Goal: Navigation & Orientation: Understand site structure

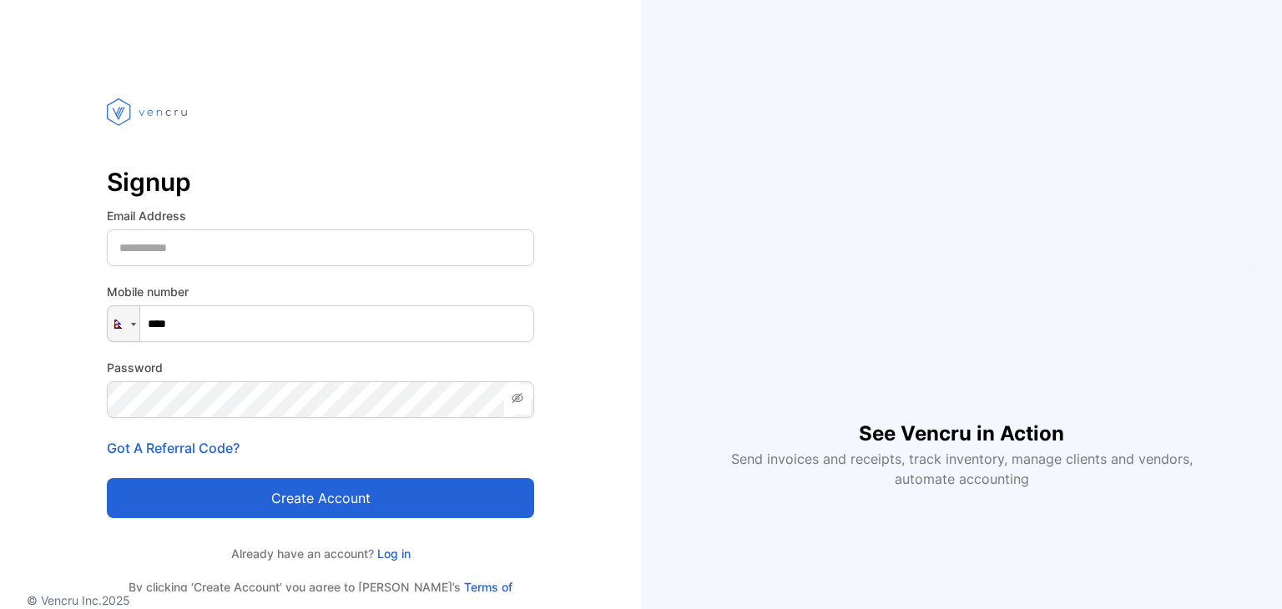
click at [409, 553] on link "Log in" at bounding box center [392, 554] width 37 height 14
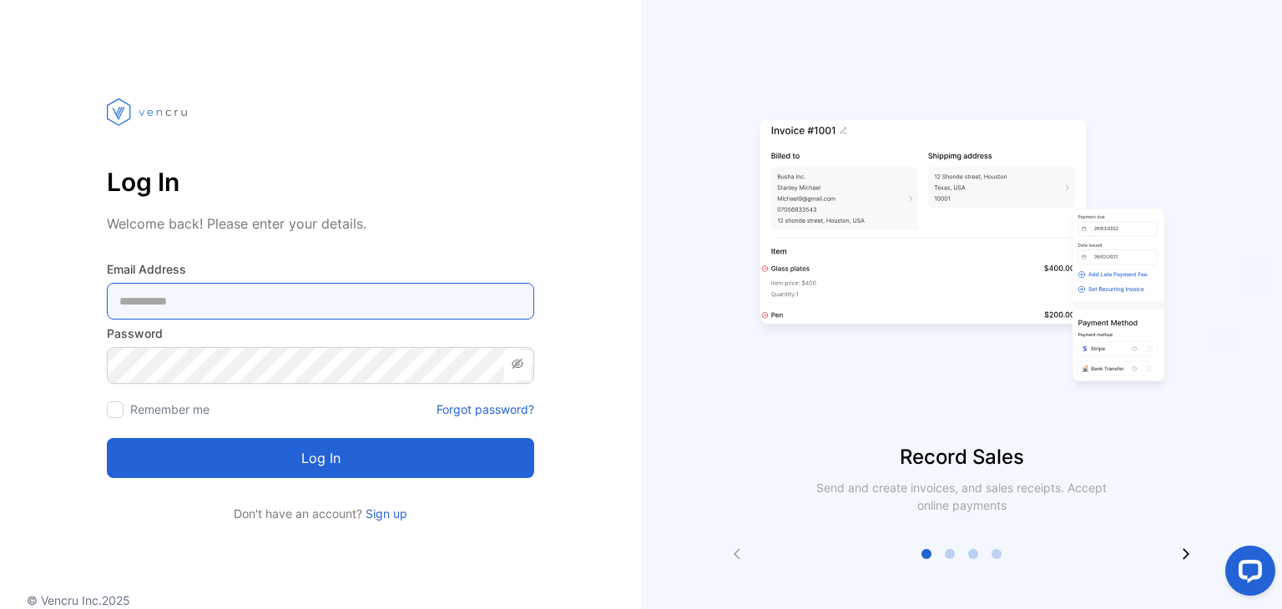
click at [357, 310] on Address-inputemail "email" at bounding box center [320, 301] width 427 height 37
type Address-inputemail "**********"
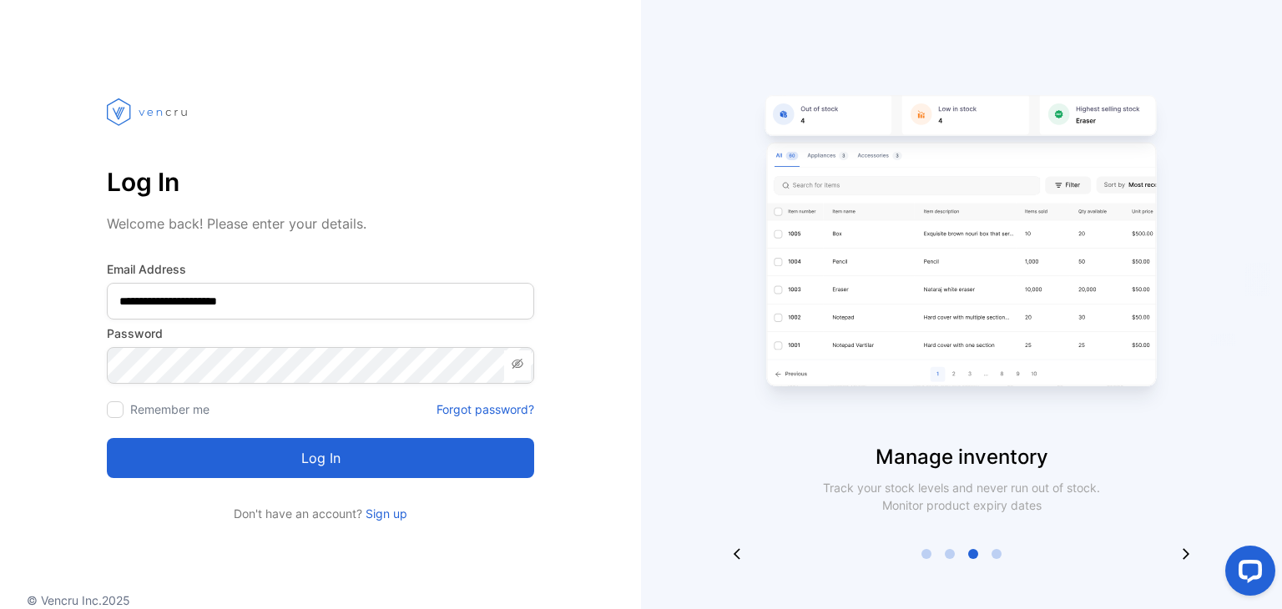
click at [529, 372] on span at bounding box center [517, 365] width 27 height 30
click at [139, 405] on label "Remember me" at bounding box center [169, 409] width 79 height 14
click at [129, 406] on div "Remember me" at bounding box center [158, 410] width 103 height 18
click at [159, 446] on button "Log in" at bounding box center [320, 458] width 427 height 40
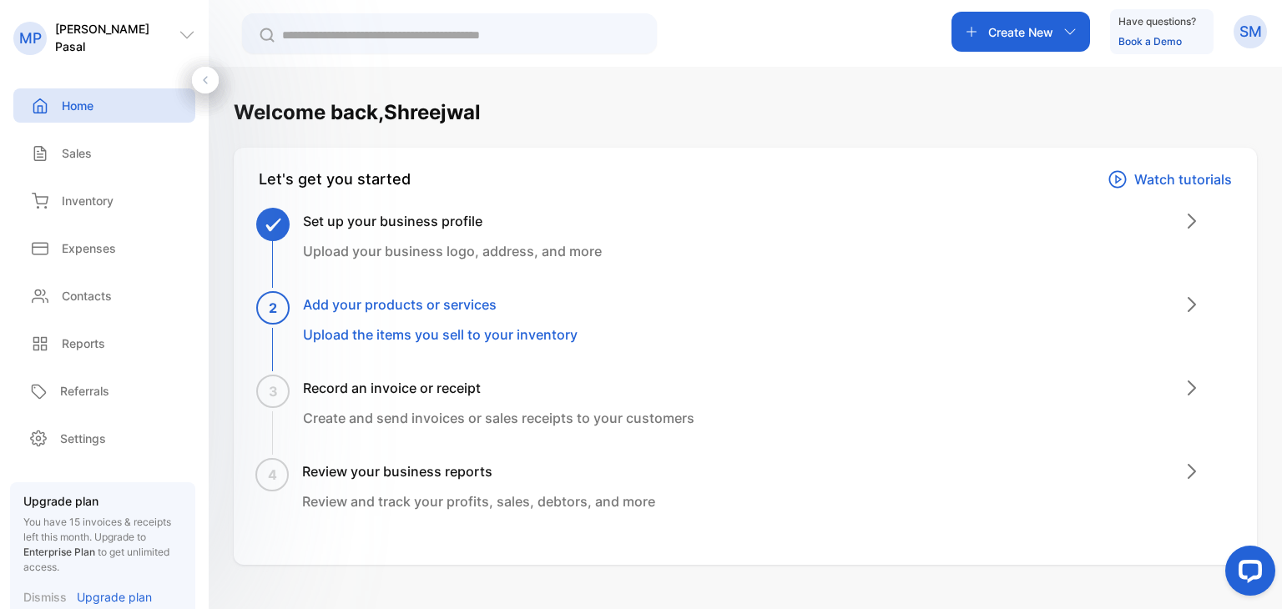
click at [1183, 304] on icon at bounding box center [1192, 305] width 20 height 20
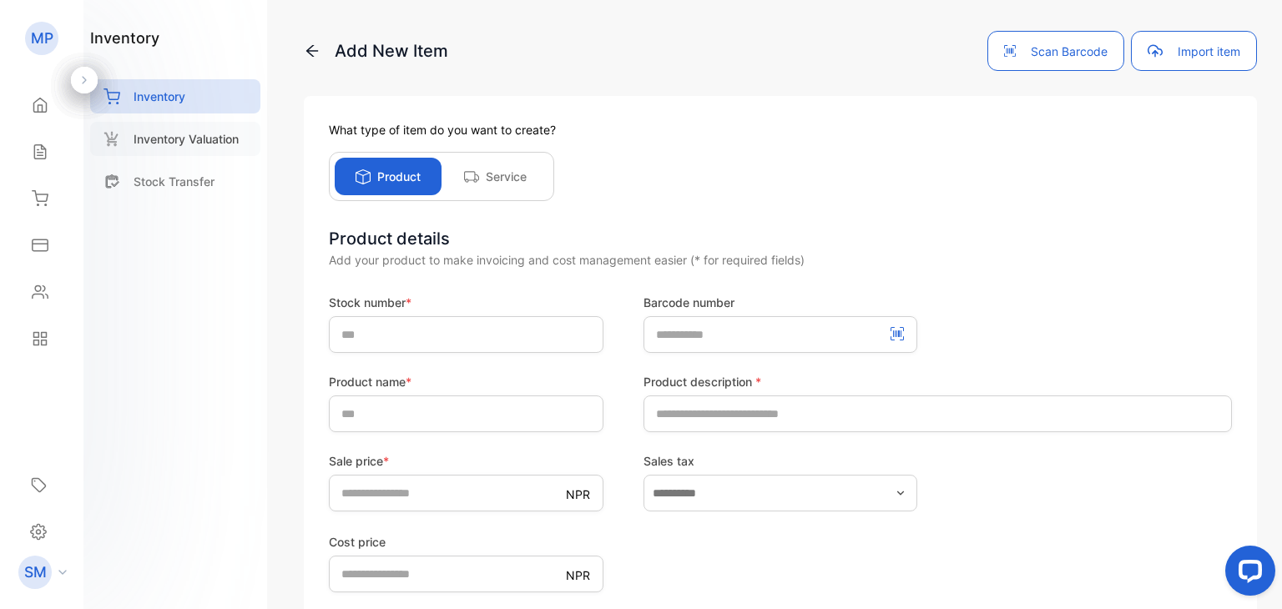
click at [239, 143] on p "Inventory Valuation" at bounding box center [186, 139] width 105 height 18
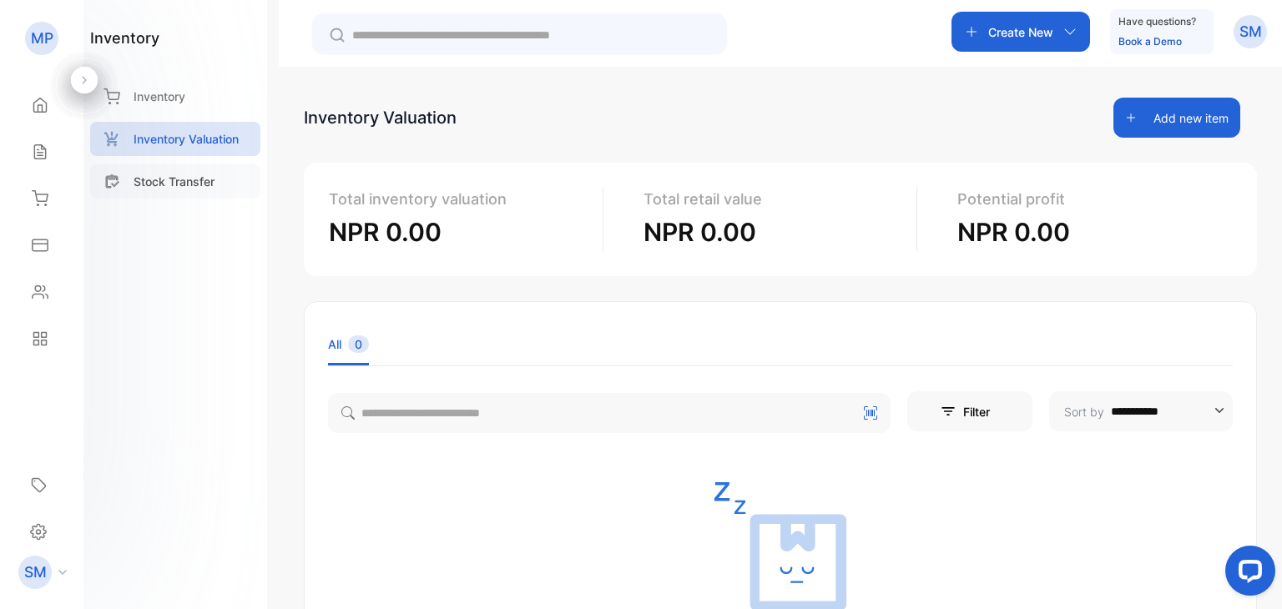
click at [187, 179] on p "Stock Transfer" at bounding box center [174, 182] width 81 height 18
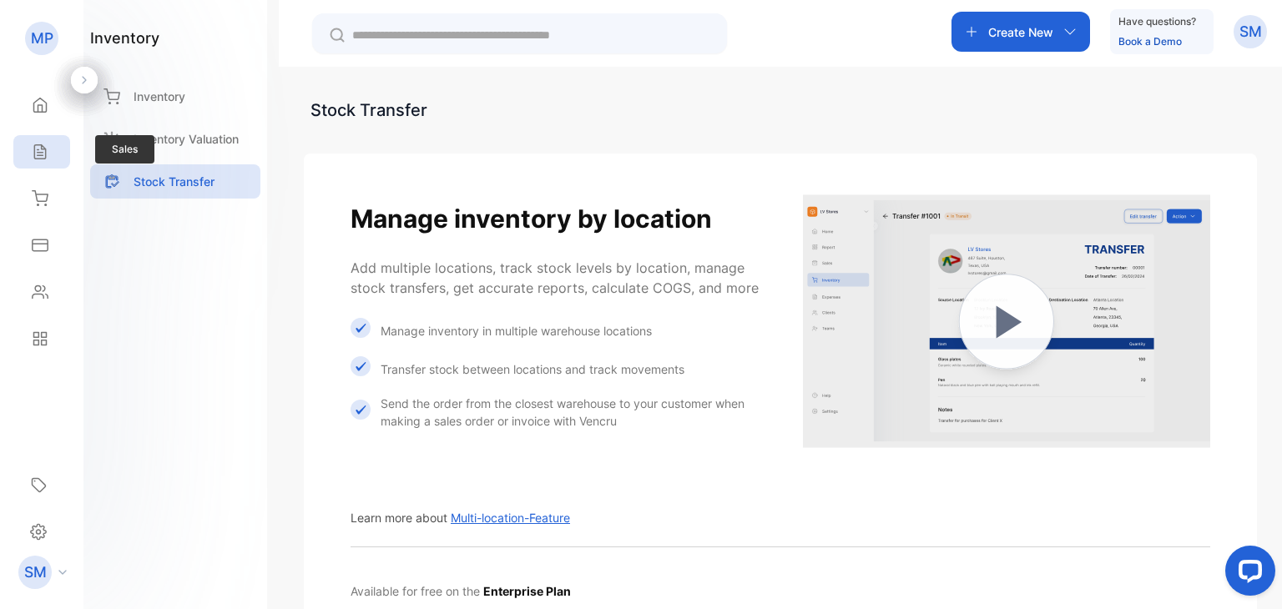
click at [32, 135] on div "Sales" at bounding box center [41, 151] width 57 height 33
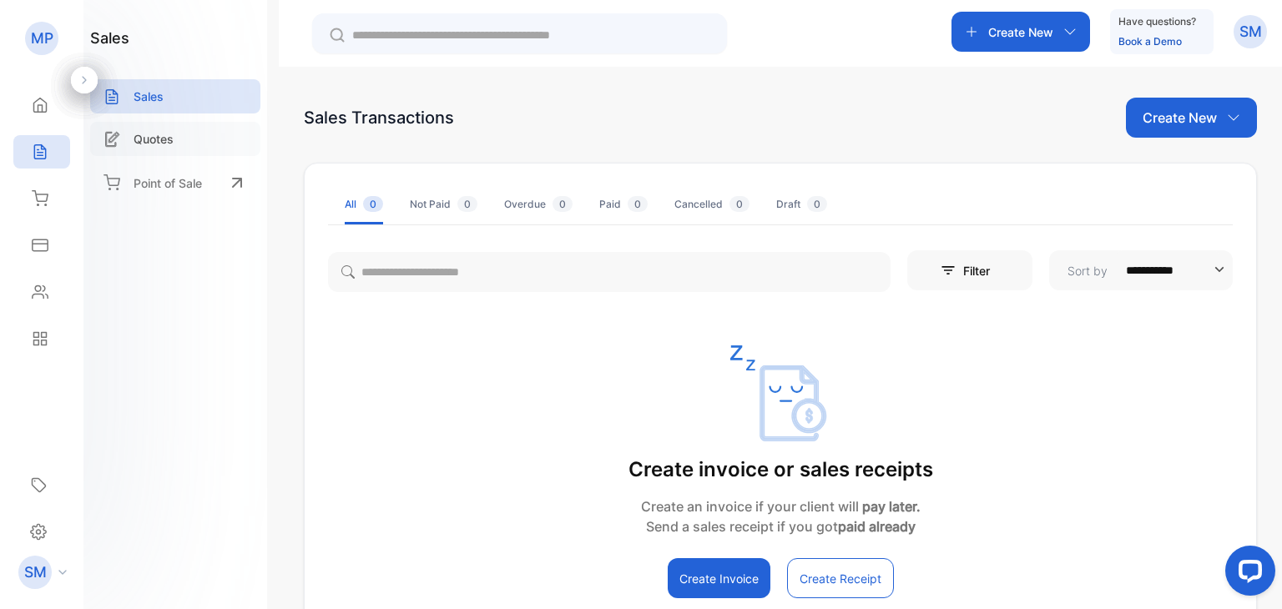
click at [212, 154] on div "Quotes" at bounding box center [175, 139] width 170 height 34
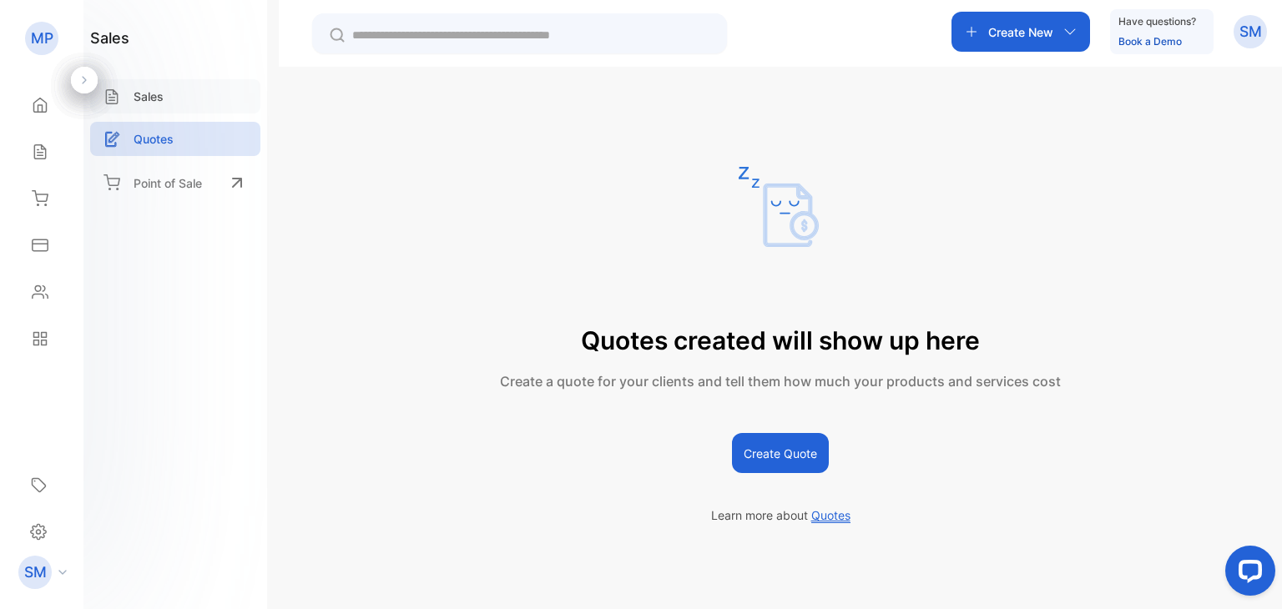
click at [169, 93] on div "Sales" at bounding box center [175, 96] width 170 height 34
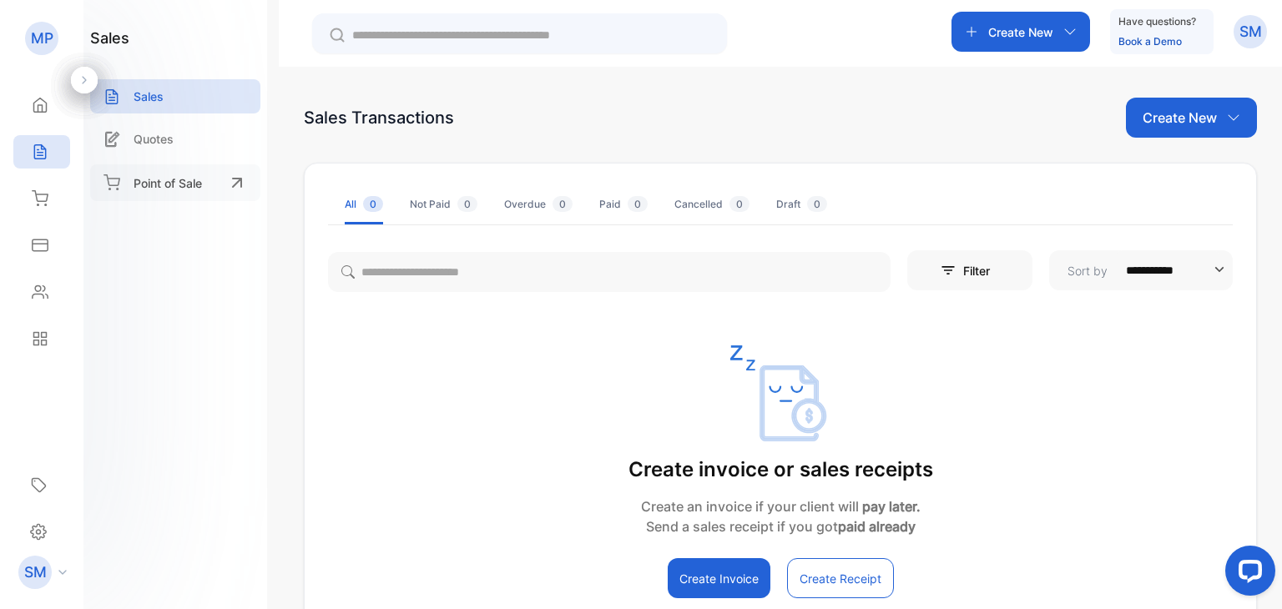
click at [188, 174] on p "Point of Sale" at bounding box center [168, 183] width 68 height 18
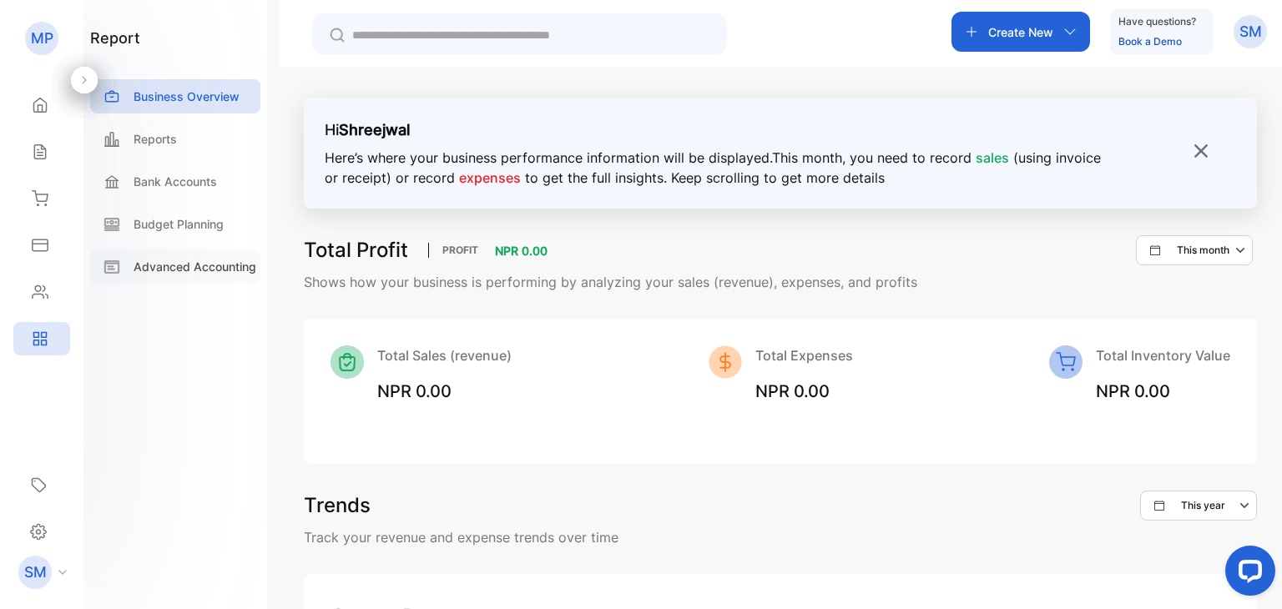
click at [239, 271] on p "Advanced Accounting" at bounding box center [195, 267] width 123 height 18
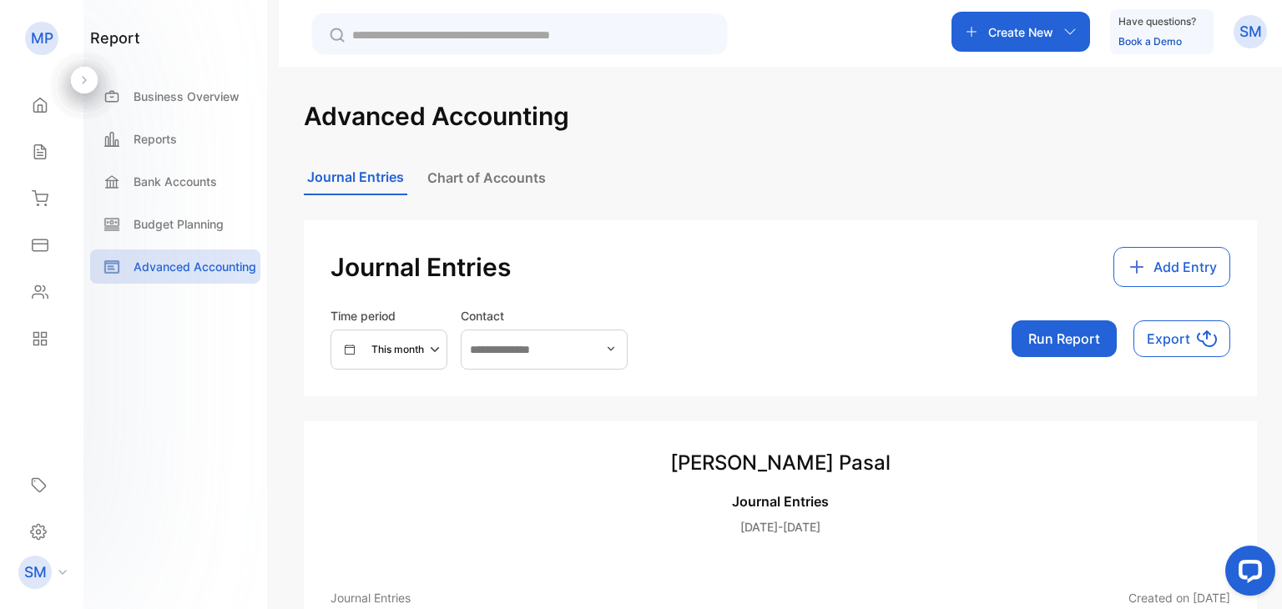
click at [472, 179] on button "Chart of Accounts" at bounding box center [486, 177] width 125 height 33
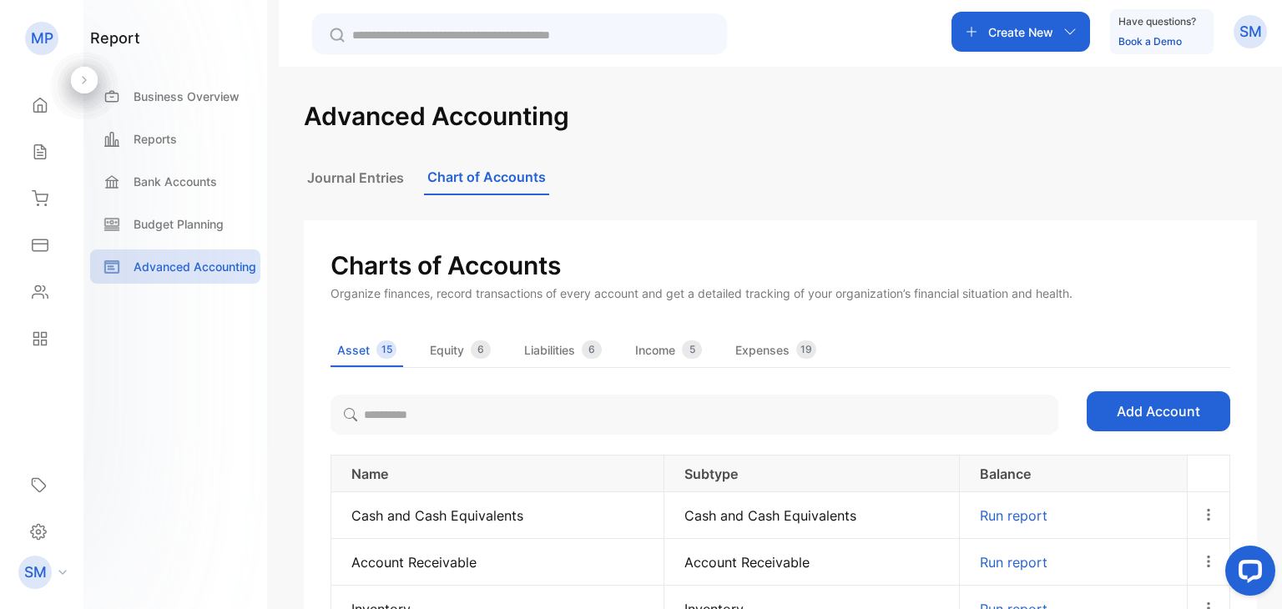
click at [284, 431] on div "Advanced Accounting Journal Entries Chart of Accounts Charts of Accounts Organi…" at bounding box center [780, 371] width 1003 height 609
click at [479, 335] on div "Asset 15 Equity 6 Liabilities 6 Income 5 Expenses 19" at bounding box center [780, 347] width 900 height 40
click at [484, 356] on div "6" at bounding box center [481, 349] width 20 height 18
click at [575, 356] on span "Liabilities" at bounding box center [549, 350] width 51 height 18
click at [718, 362] on div "Asset 15 Equity 6 Liabilities 6 Income 5 Expenses 19" at bounding box center [780, 347] width 900 height 40
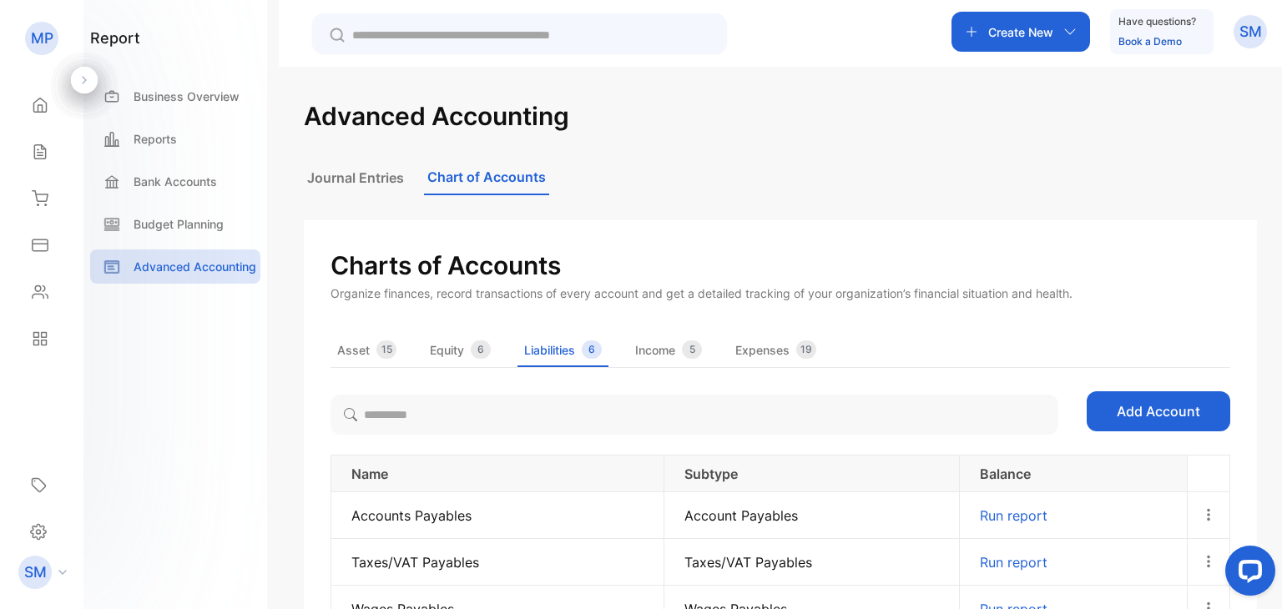
click at [690, 349] on div "5" at bounding box center [692, 349] width 20 height 18
click at [800, 354] on div "19" at bounding box center [806, 349] width 20 height 18
click at [333, 343] on button "Asset 15" at bounding box center [366, 352] width 73 height 25
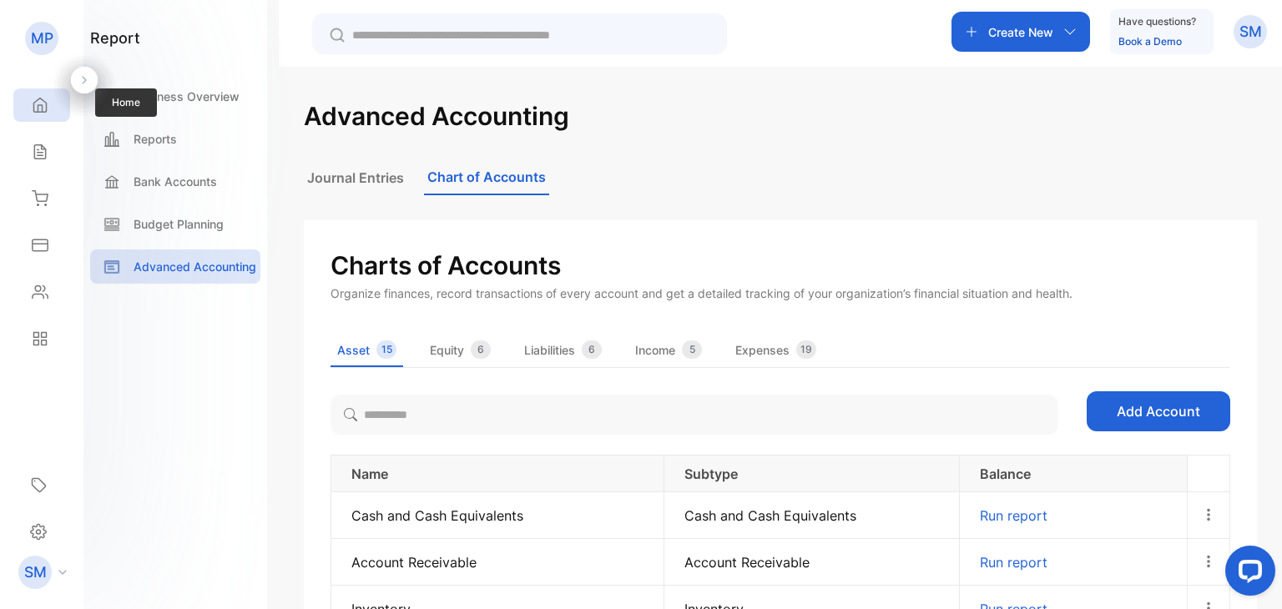
click at [38, 110] on icon at bounding box center [40, 105] width 17 height 17
